Goal: Information Seeking & Learning: Learn about a topic

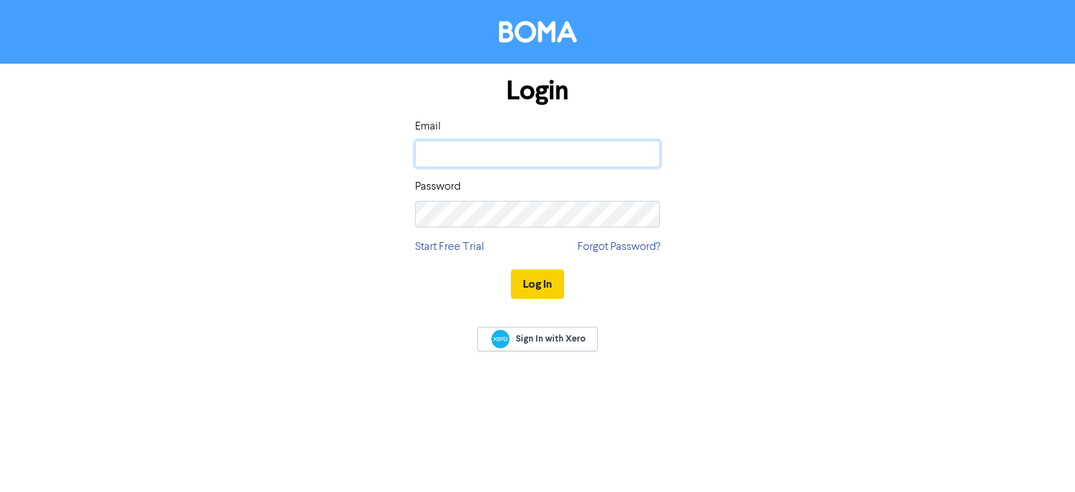
type input "[PERSON_NAME][EMAIL_ADDRESS][DOMAIN_NAME]"
click at [532, 284] on button "Log In" at bounding box center [537, 284] width 53 height 29
type input "[PERSON_NAME][EMAIL_ADDRESS][DOMAIN_NAME]"
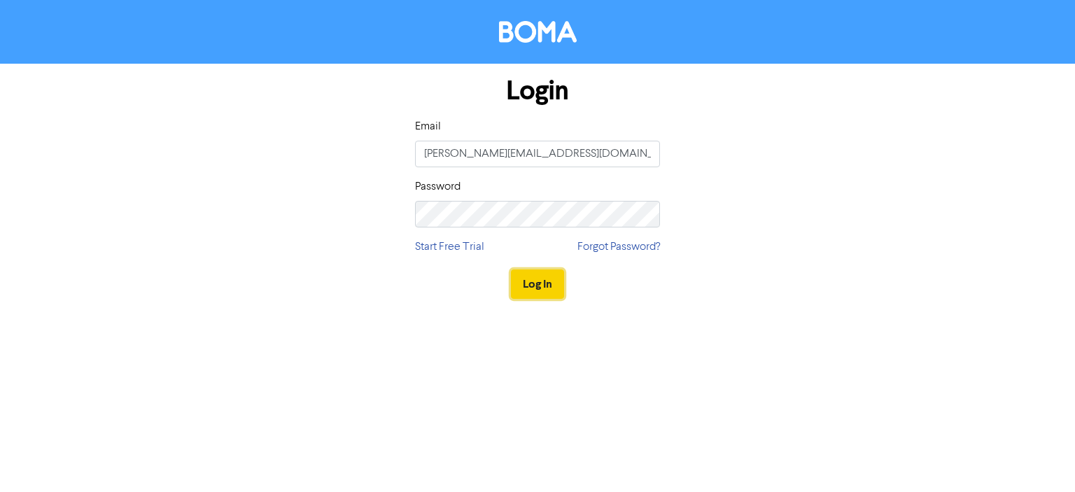
click at [532, 286] on button "Log In" at bounding box center [537, 284] width 53 height 29
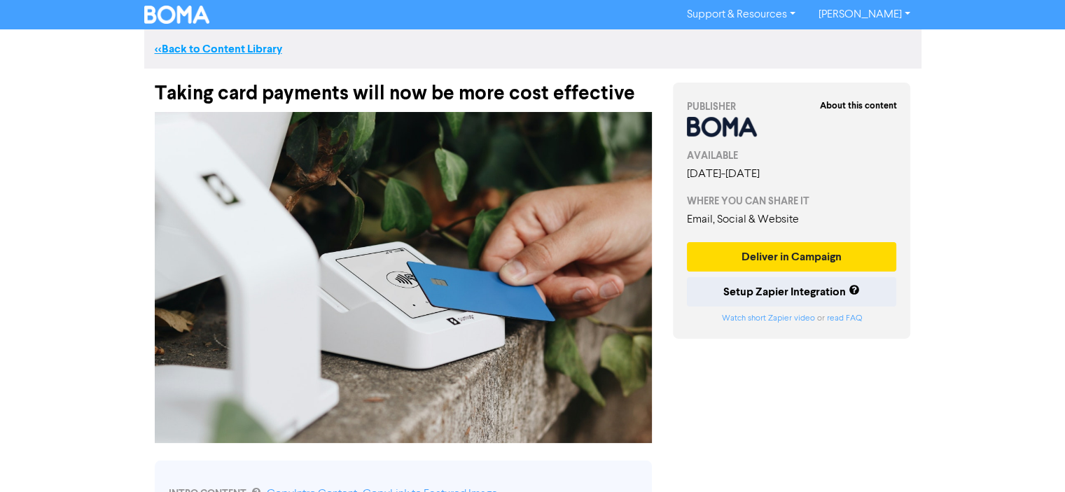
click at [213, 49] on link "<< Back to Content Library" at bounding box center [218, 49] width 127 height 14
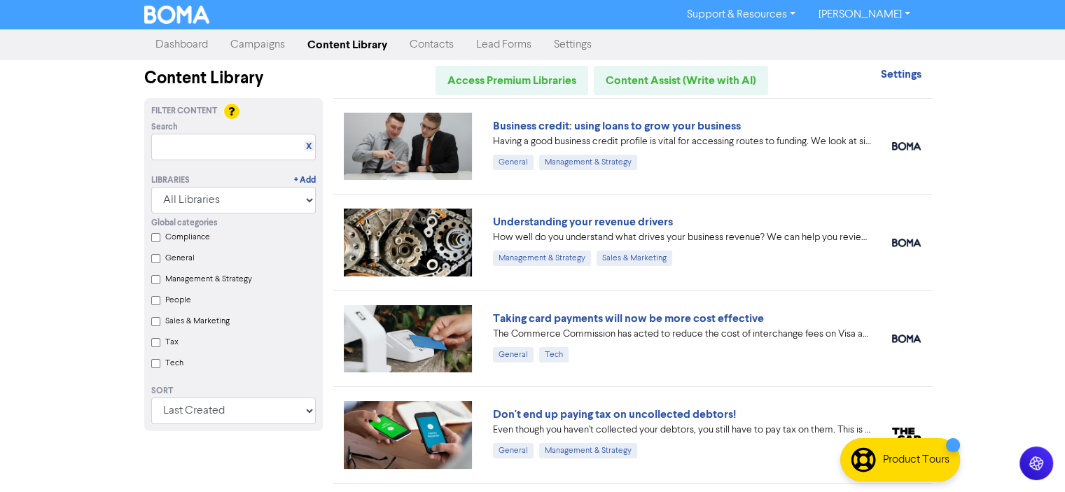
scroll to position [140, 0]
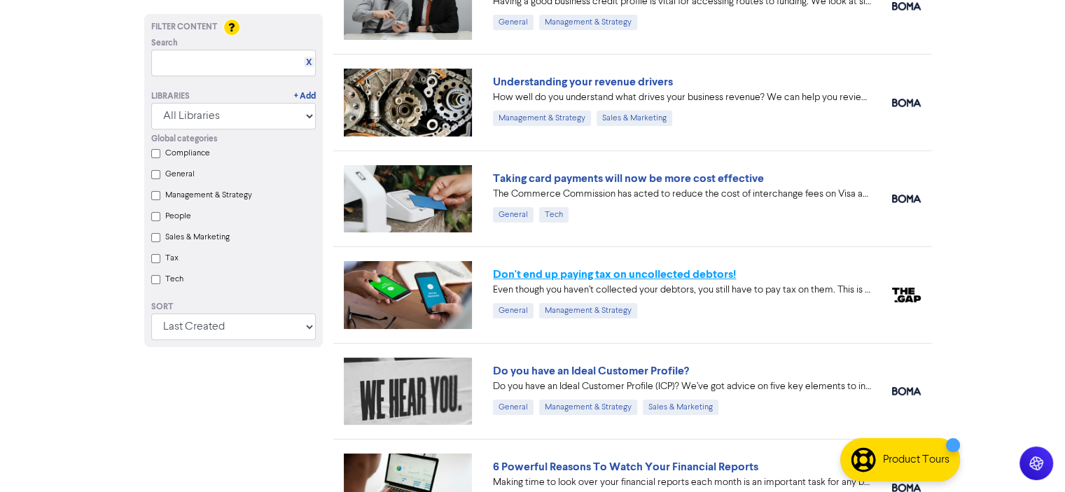
click at [580, 272] on link "Don't end up paying tax on uncollected debtors!" at bounding box center [614, 274] width 243 height 14
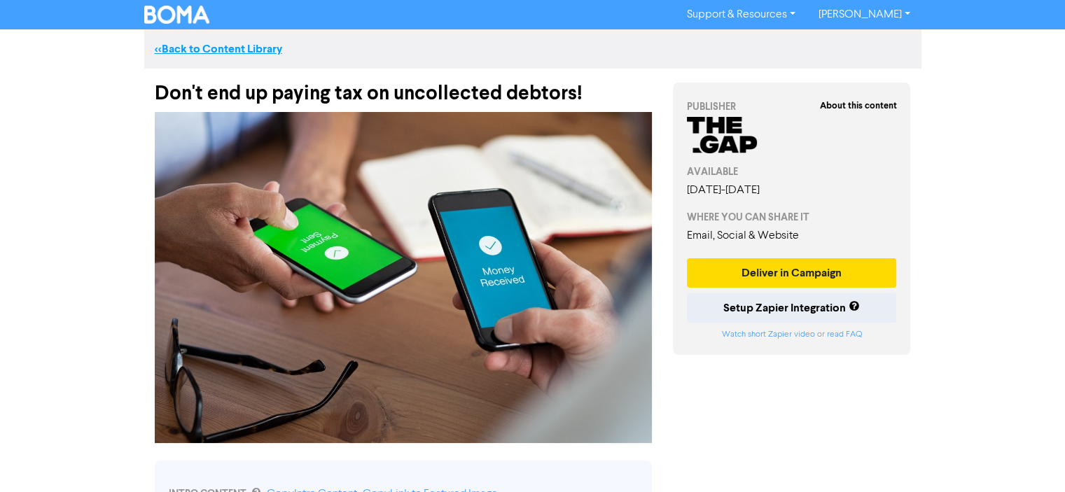
click at [183, 50] on link "<< Back to Content Library" at bounding box center [218, 49] width 127 height 14
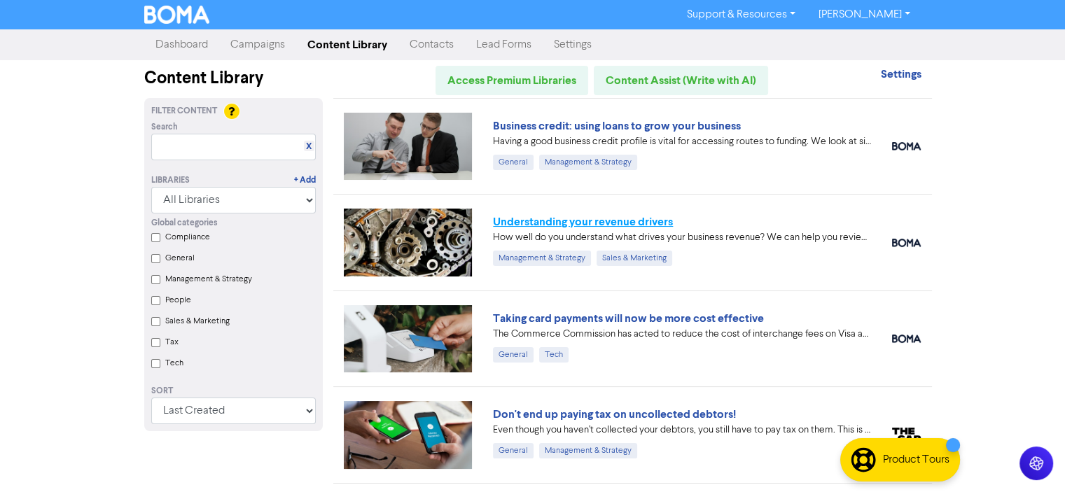
click at [570, 221] on link "Understanding your revenue drivers" at bounding box center [583, 222] width 180 height 14
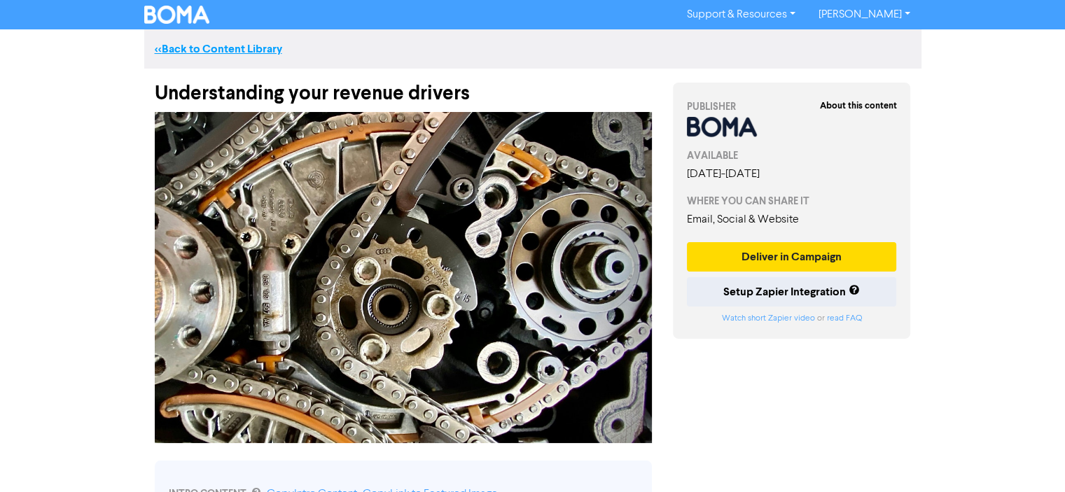
click at [184, 47] on link "<< Back to Content Library" at bounding box center [218, 49] width 127 height 14
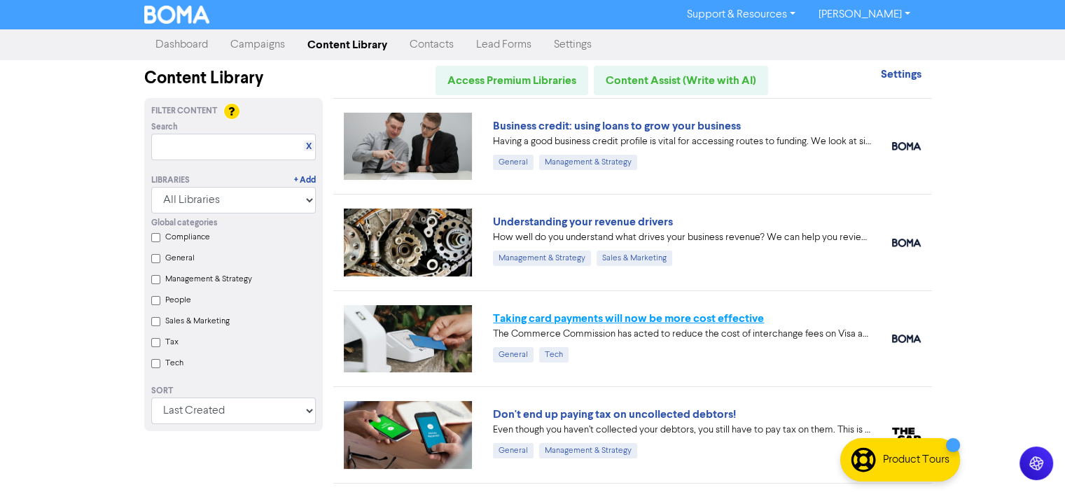
click at [616, 317] on link "Taking card payments will now be more cost effective" at bounding box center [628, 319] width 271 height 14
